Goal: Find specific page/section: Find specific page/section

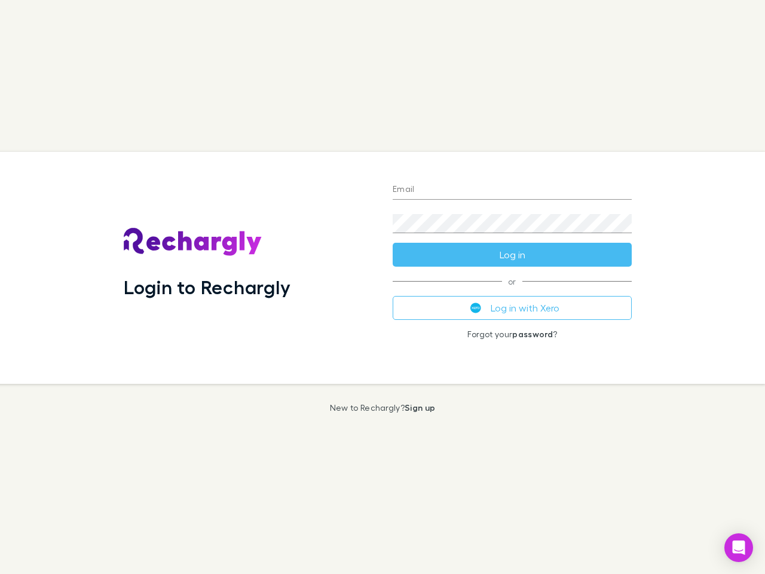
click at [383, 287] on div "Login to Rechargly" at bounding box center [248, 268] width 269 height 232
click at [512, 190] on input "Email" at bounding box center [512, 189] width 239 height 19
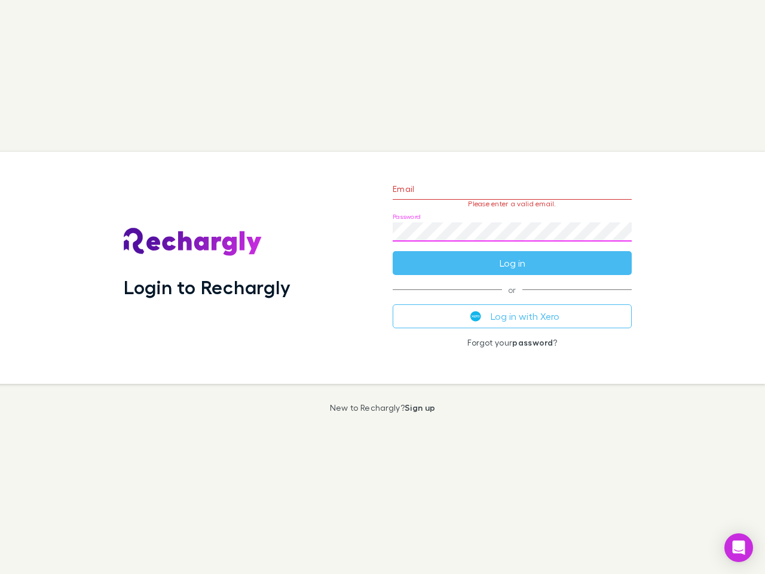
click at [512, 255] on form "Email Please enter a valid email. Password Log in" at bounding box center [512, 223] width 239 height 104
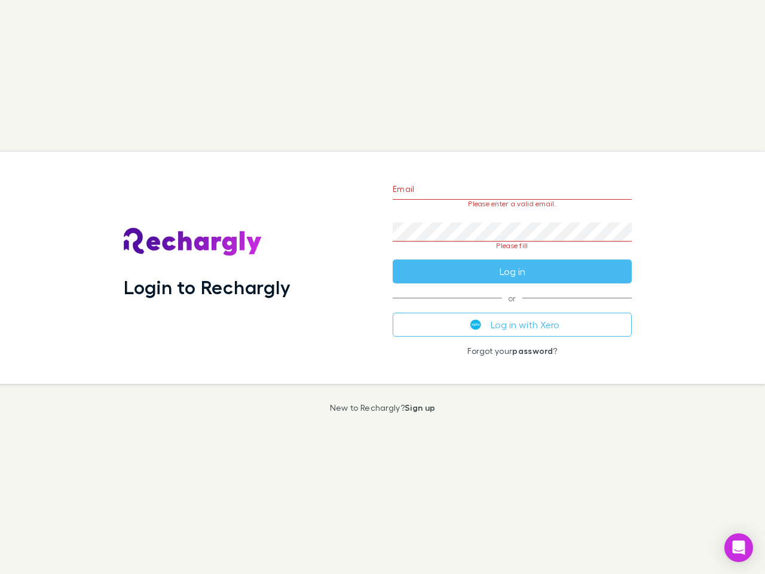
click at [512, 308] on div "Email Please enter a valid email. Password Please fill Log in or Log in with Xe…" at bounding box center [512, 268] width 258 height 232
click at [739, 547] on icon "Open Intercom Messenger" at bounding box center [739, 547] width 13 height 14
